Goal: Find specific page/section: Find specific page/section

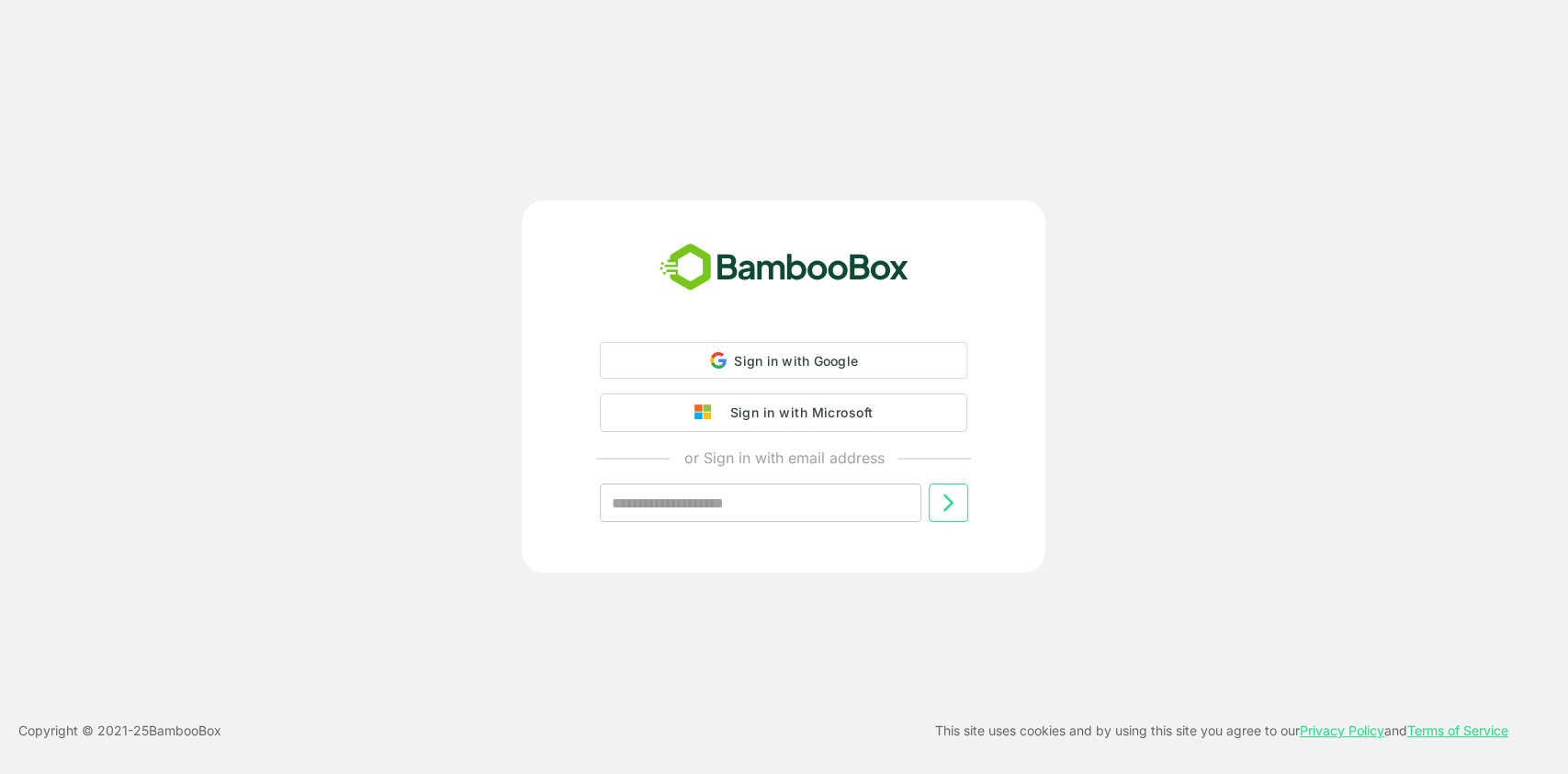
click at [816, 415] on div "Sign in with Microsoft" at bounding box center [797, 412] width 153 height 24
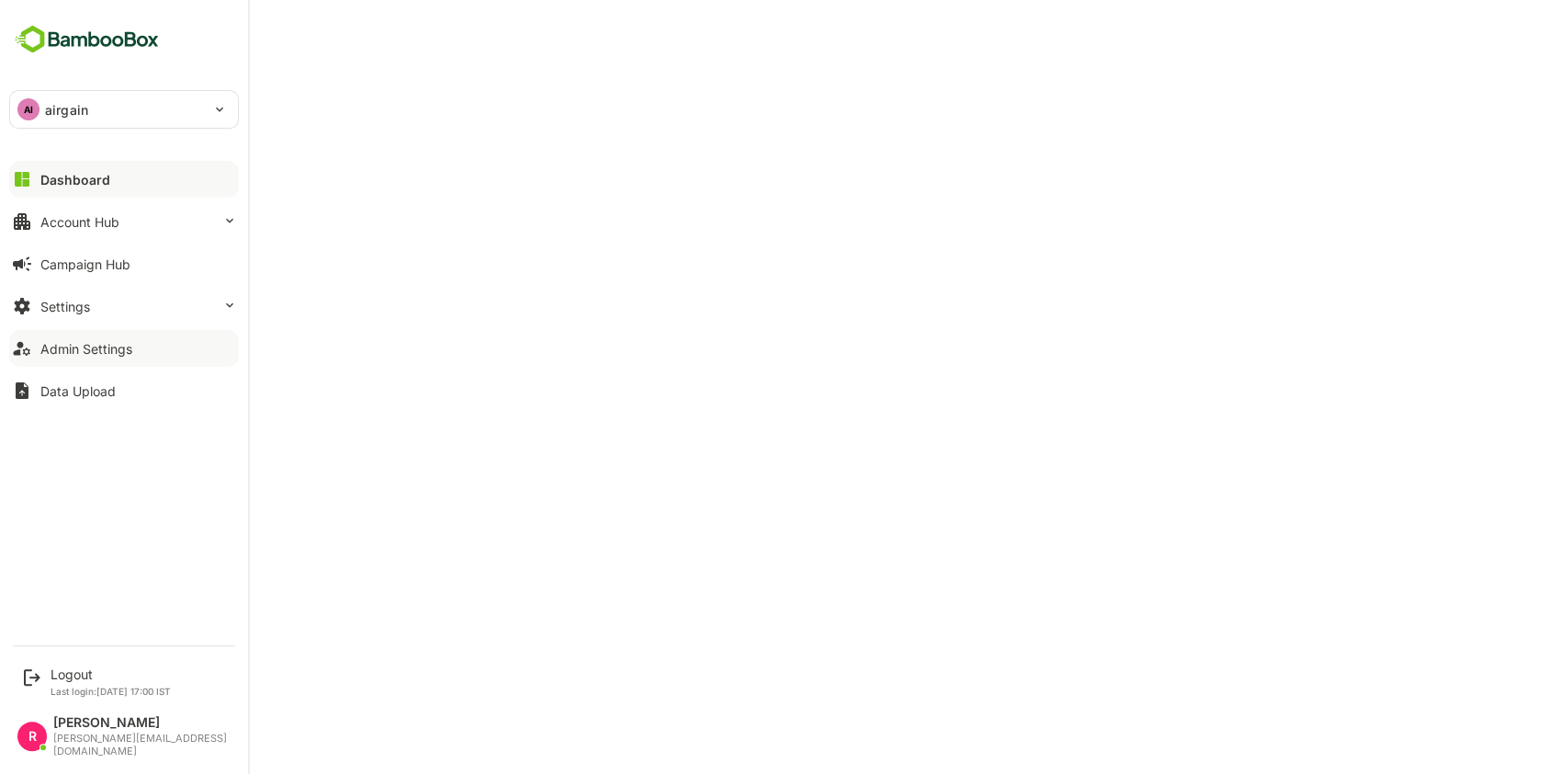
click at [37, 359] on button "Admin Settings" at bounding box center [124, 348] width 230 height 37
